Goal: Task Accomplishment & Management: Understand process/instructions

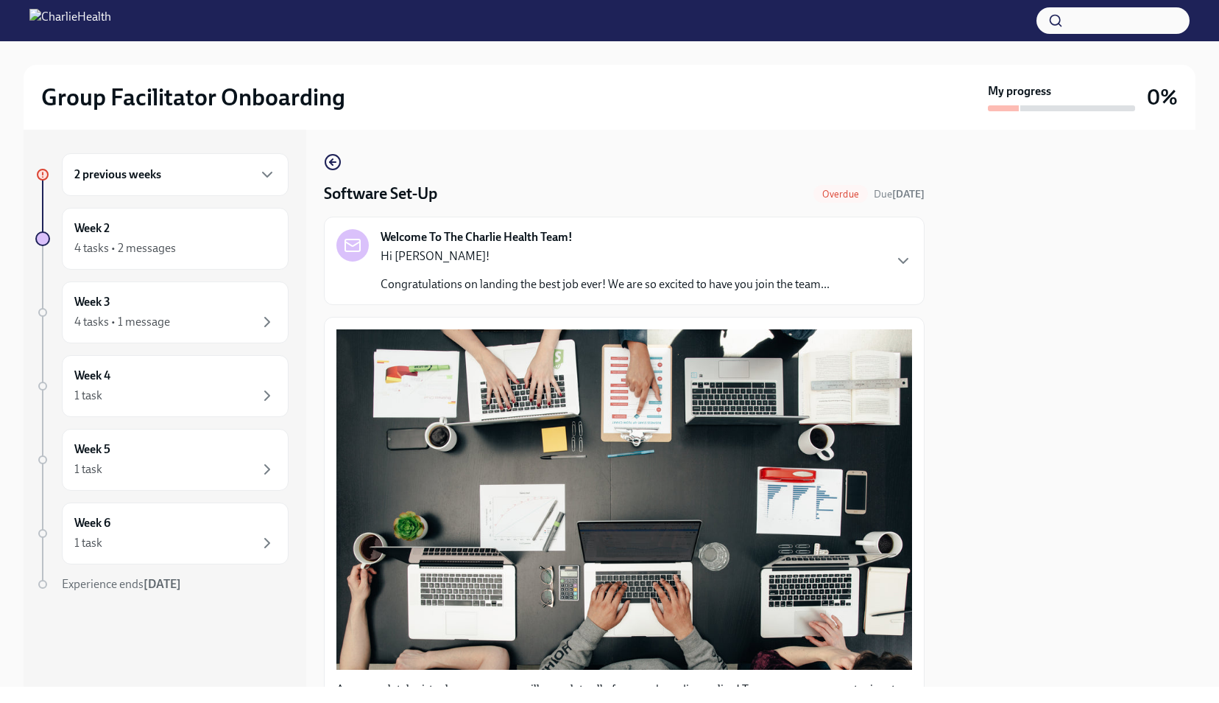
click at [134, 177] on h6 "2 previous weeks" at bounding box center [117, 174] width 87 height 16
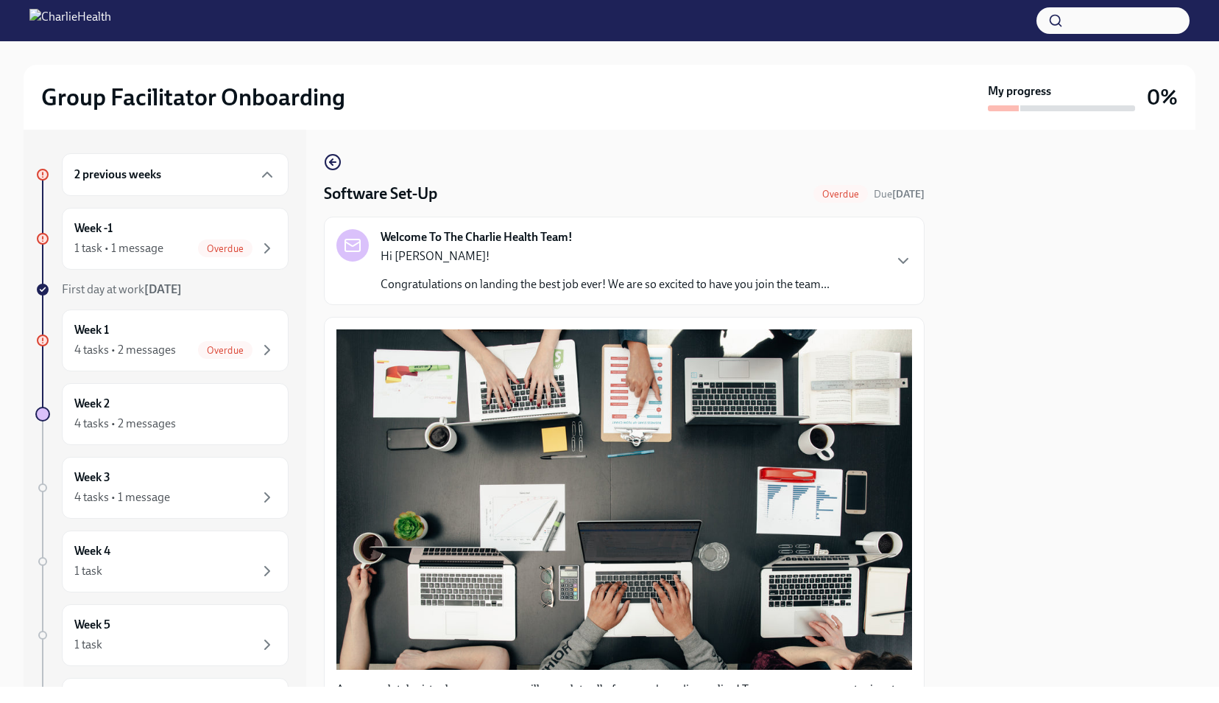
click at [127, 180] on h6 "2 previous weeks" at bounding box center [117, 174] width 87 height 16
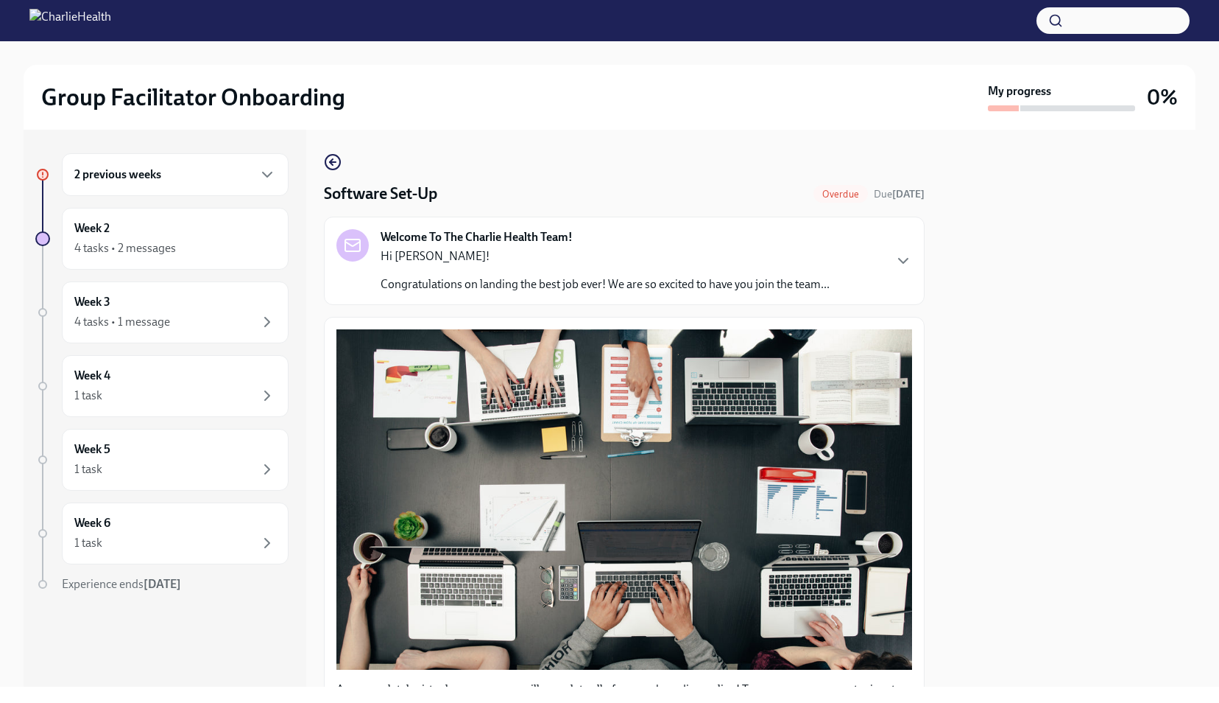
click at [127, 180] on h6 "2 previous weeks" at bounding box center [117, 174] width 87 height 16
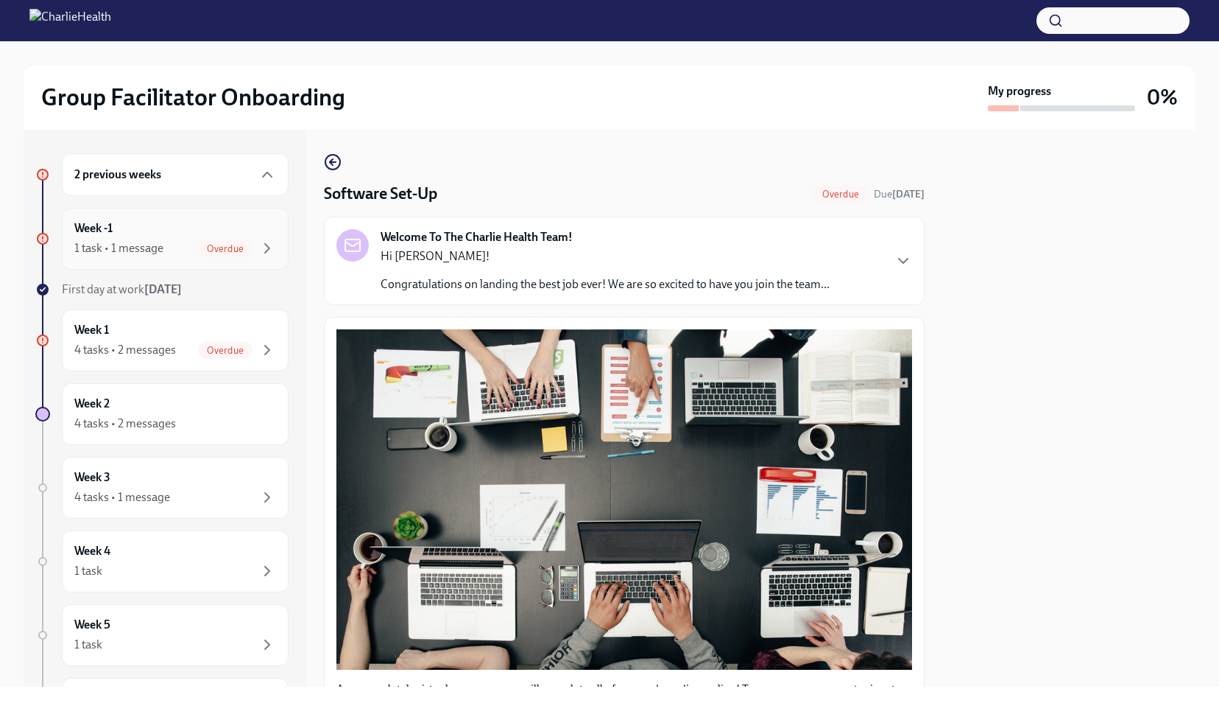
click at [141, 244] on div "1 task • 1 message" at bounding box center [118, 248] width 89 height 16
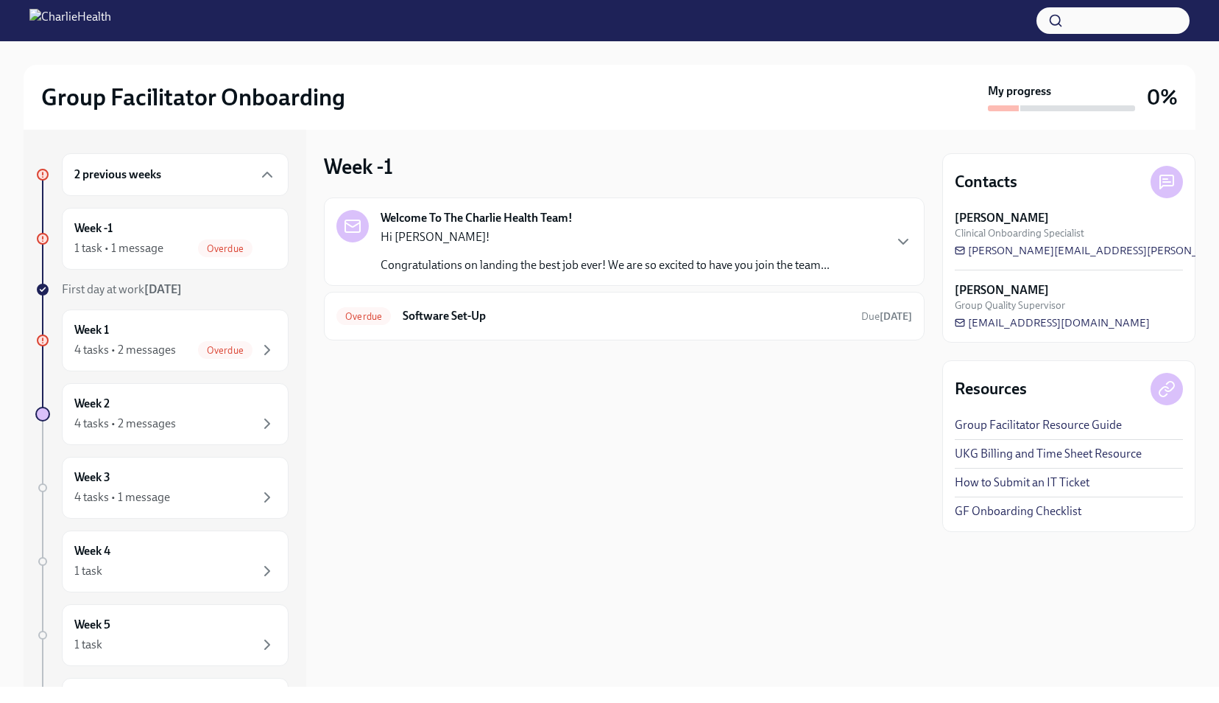
click at [602, 259] on p "Congratulations on landing the best job ever! We are so excited to have you joi…" at bounding box center [605, 265] width 449 height 16
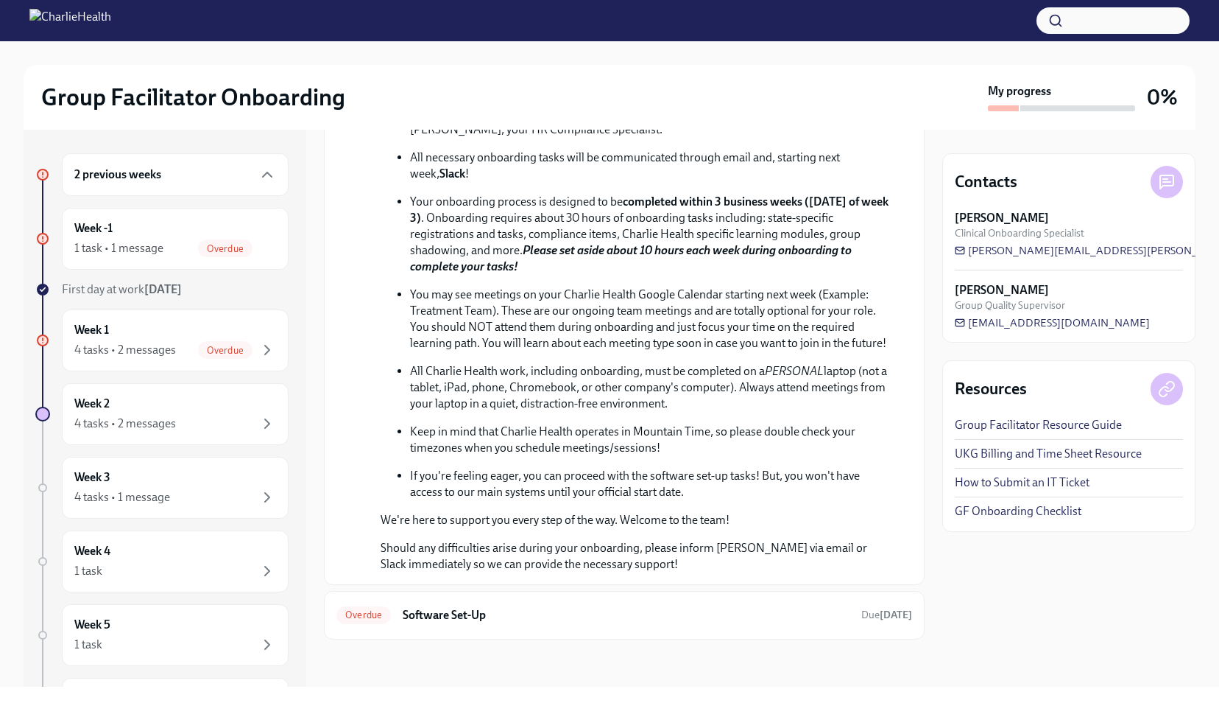
scroll to position [453, 0]
click at [492, 619] on h6 "Software Set-Up" at bounding box center [626, 615] width 447 height 16
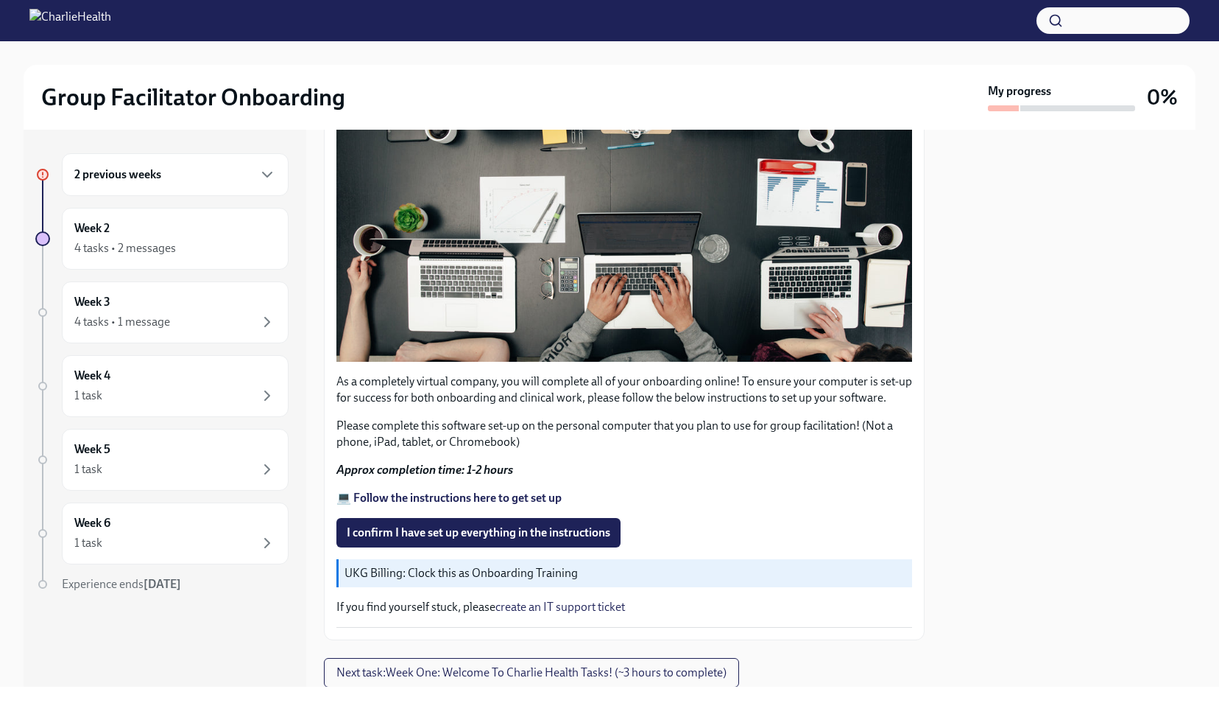
scroll to position [310, 0]
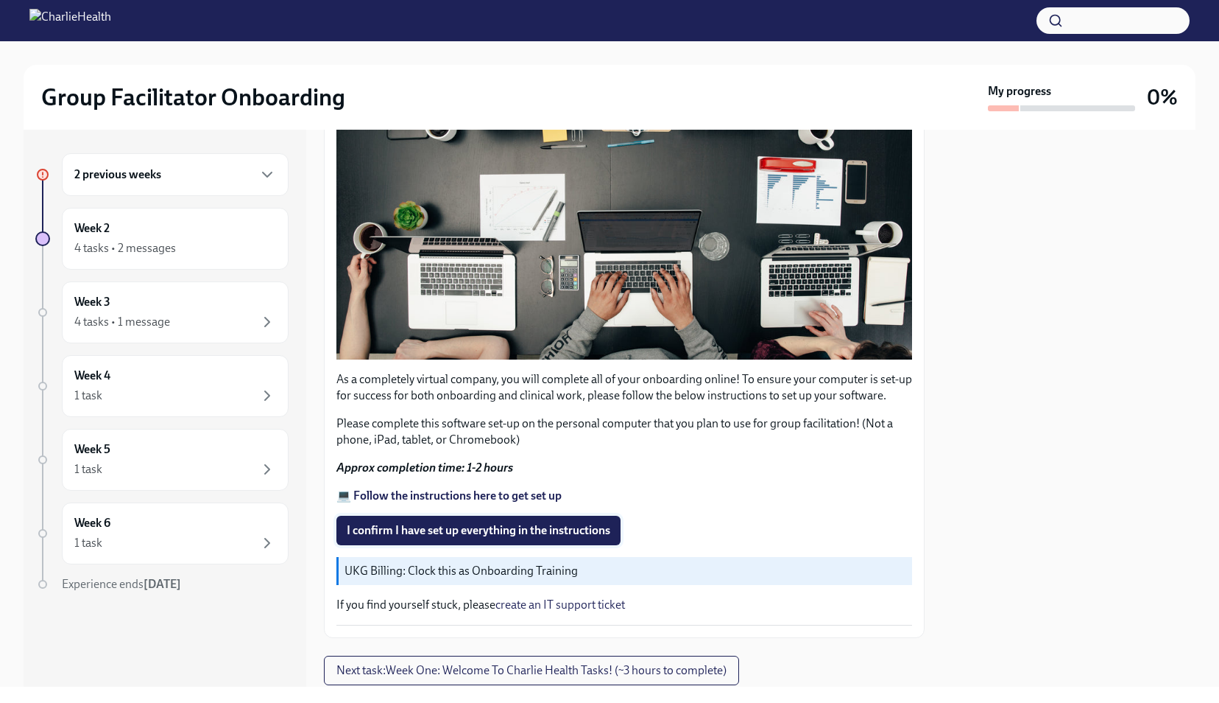
click at [504, 523] on span "I confirm I have set up everything in the instructions" at bounding box center [479, 530] width 264 height 15
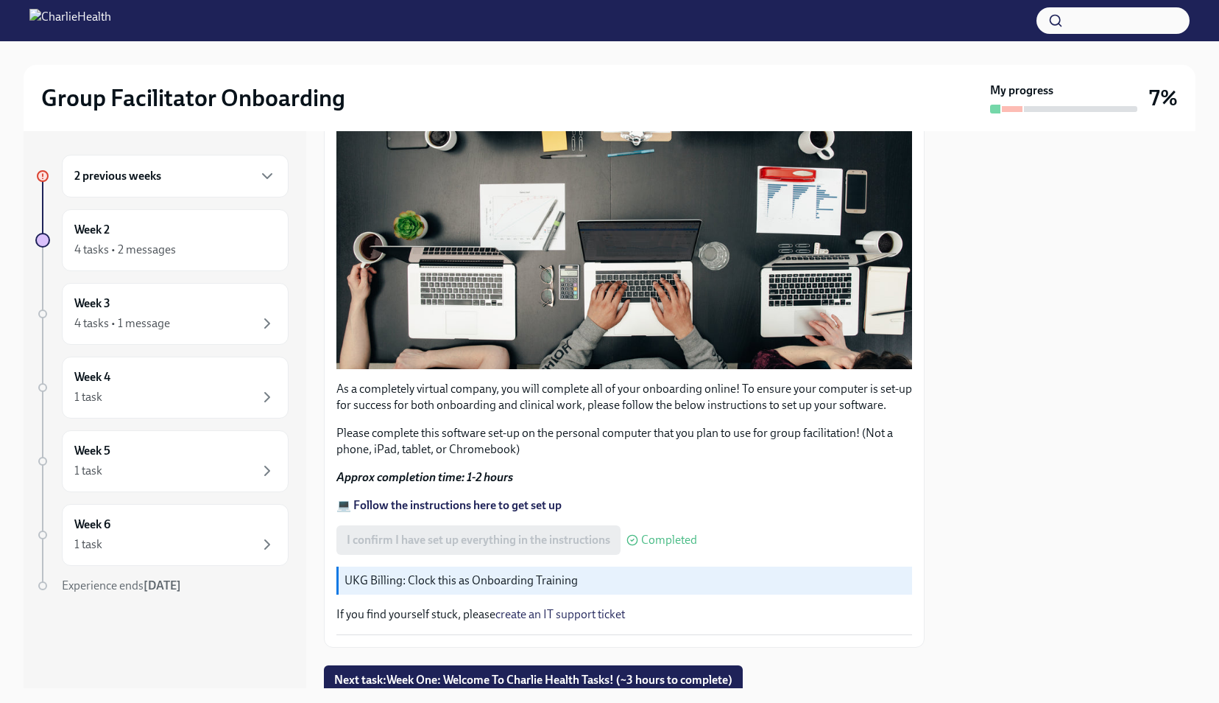
scroll to position [349, 0]
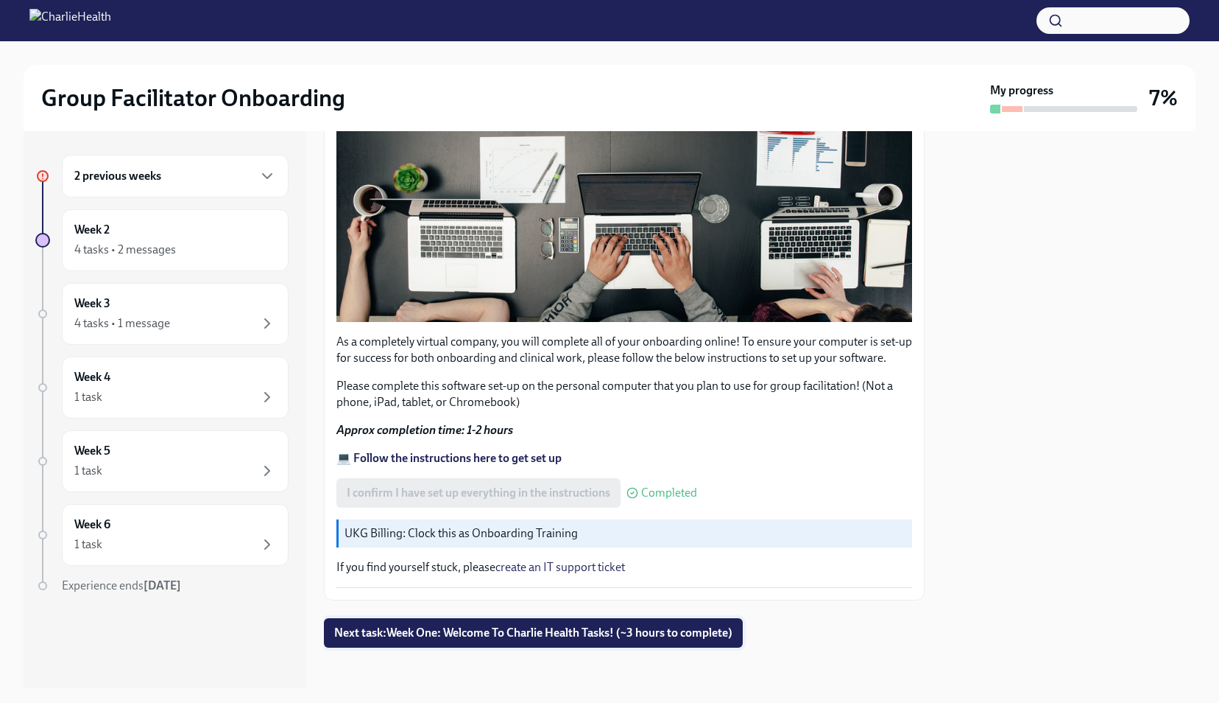
click at [504, 625] on span "Next task : Week One: Welcome To Charlie Health Tasks! (~3 hours to complete)" at bounding box center [533, 632] width 398 height 15
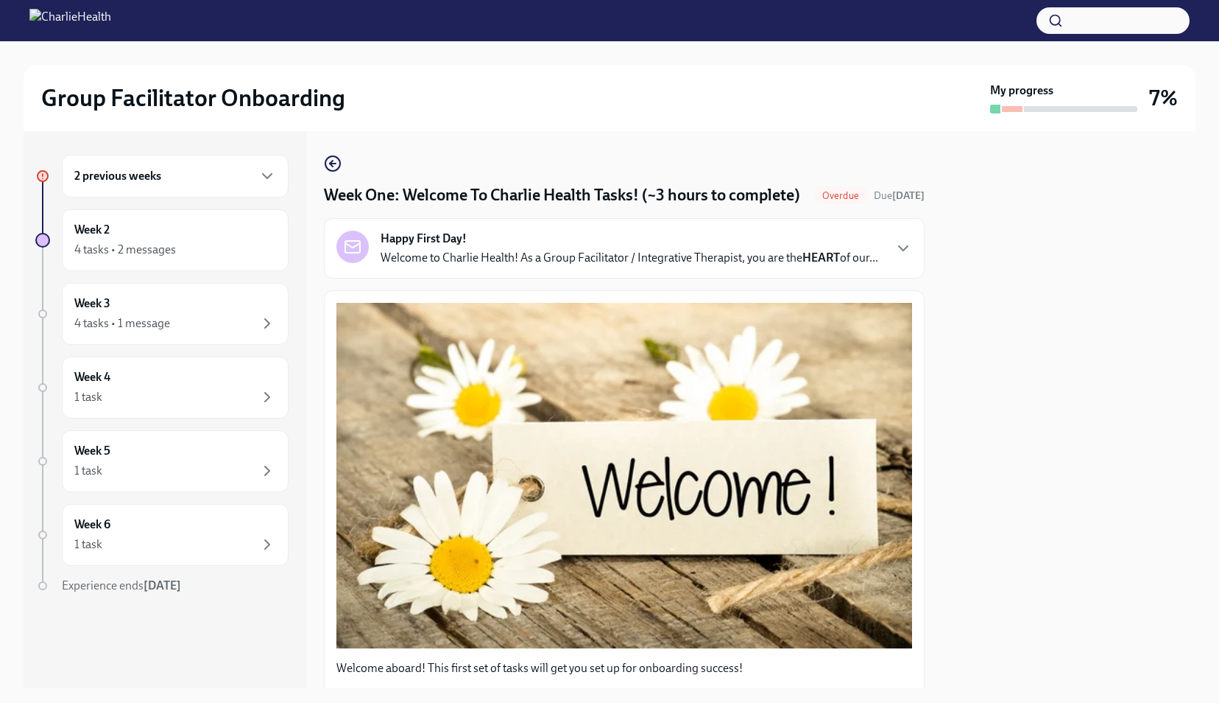
click at [173, 189] on div "2 previous weeks" at bounding box center [175, 176] width 227 height 43
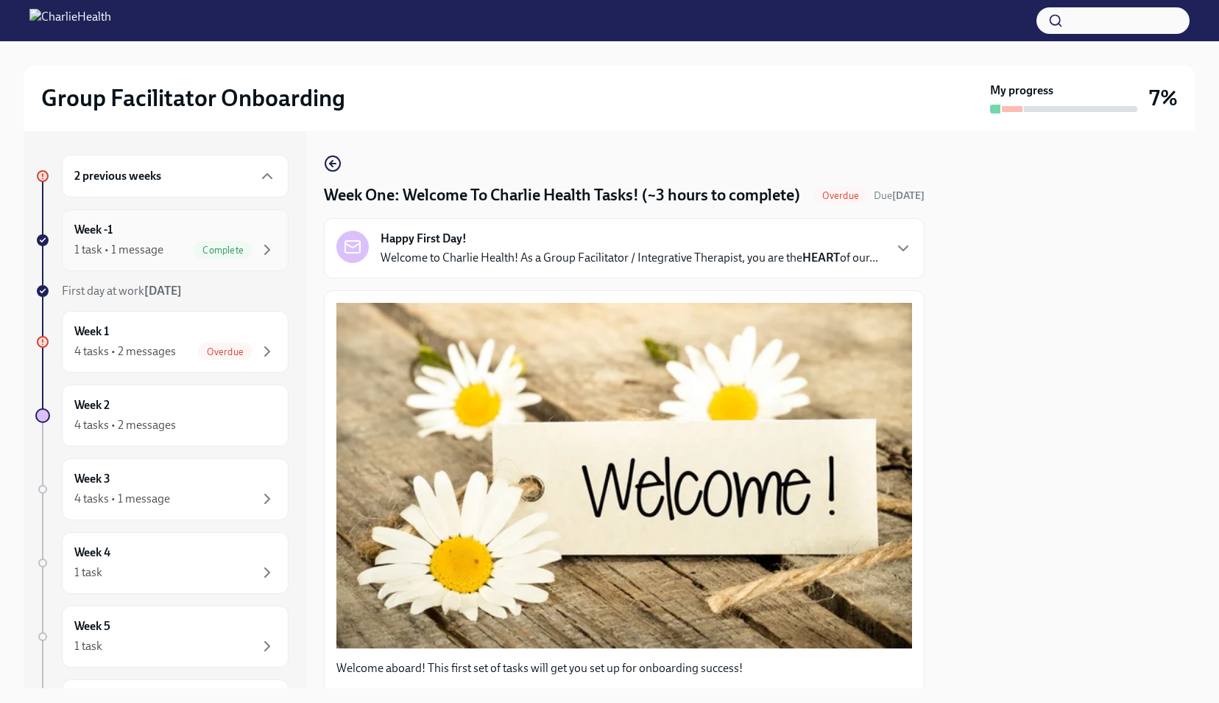
click at [163, 242] on div "1 task • 1 message Complete" at bounding box center [175, 250] width 202 height 18
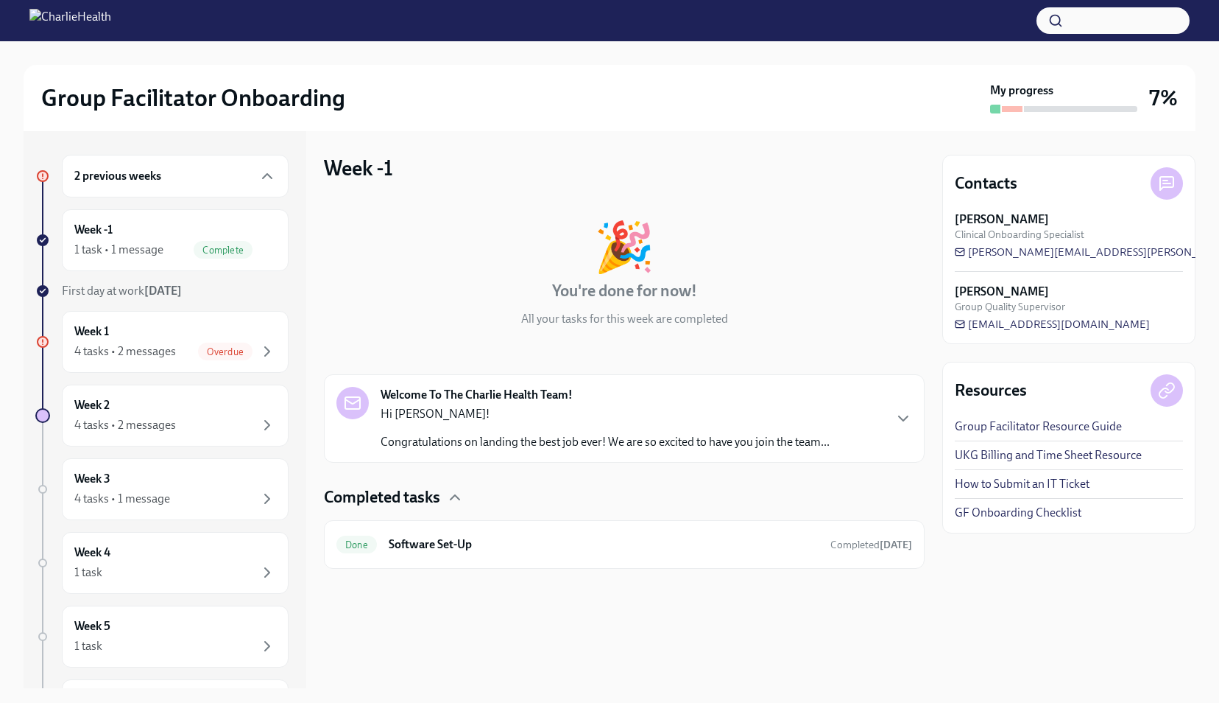
click at [470, 434] on p "Congratulations on landing the best job ever! We are so excited to have you joi…" at bounding box center [605, 442] width 449 height 16
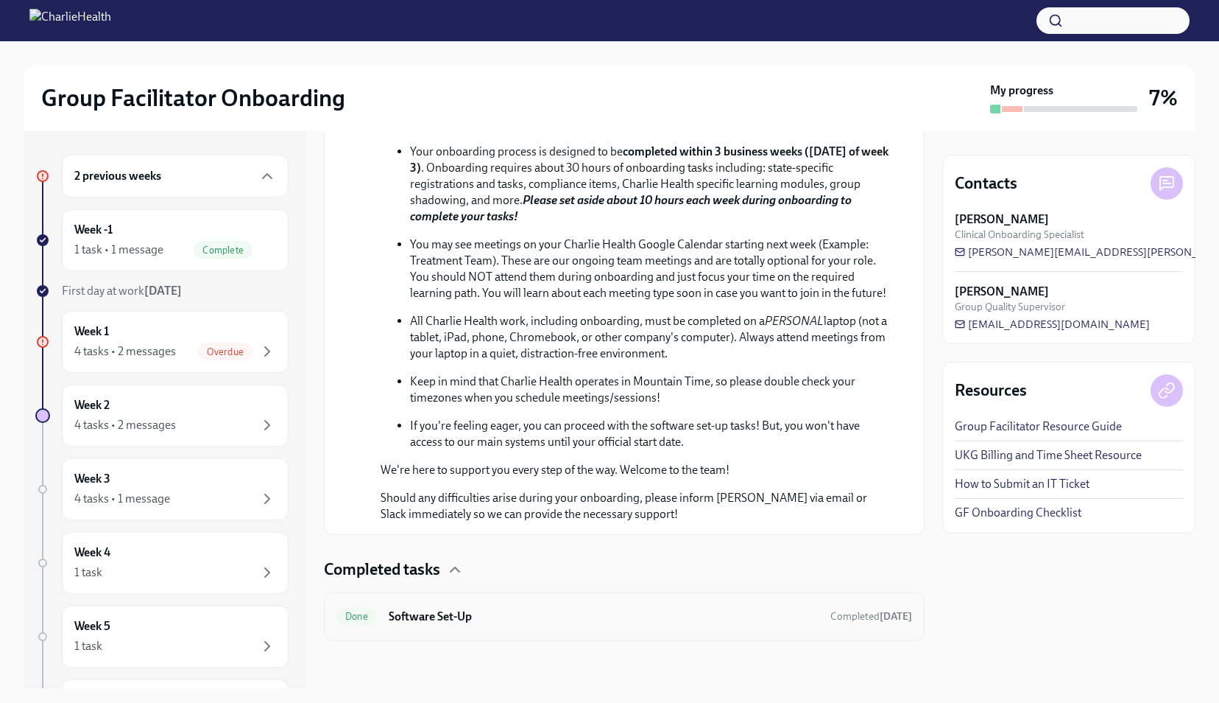
click at [443, 616] on h6 "Software Set-Up" at bounding box center [604, 616] width 430 height 16
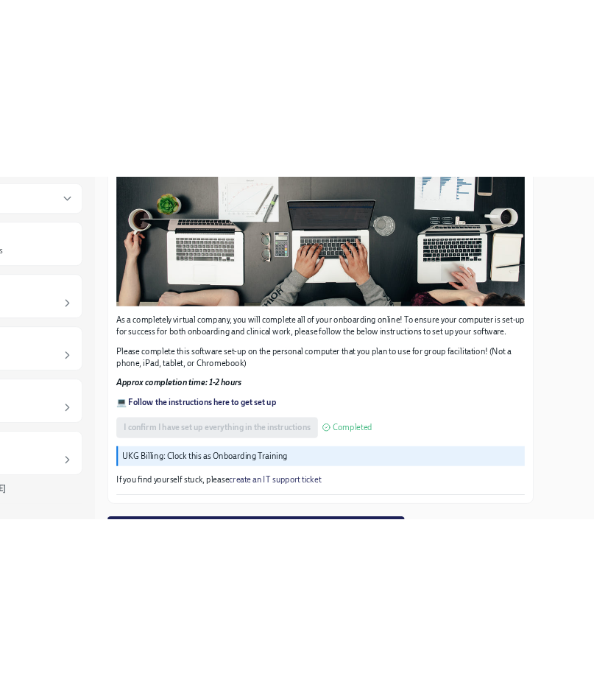
scroll to position [344, 0]
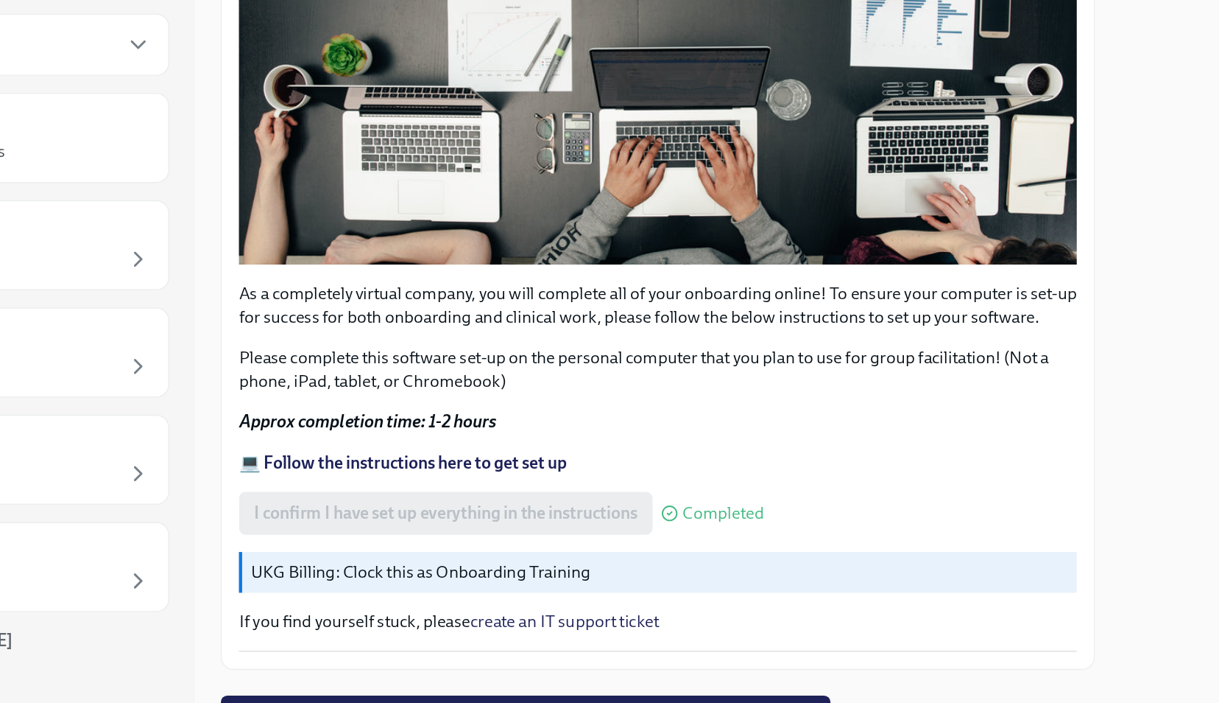
click at [524, 457] on strong "💻 Follow the instructions here to get set up" at bounding box center [449, 463] width 225 height 14
